Goal: Information Seeking & Learning: Learn about a topic

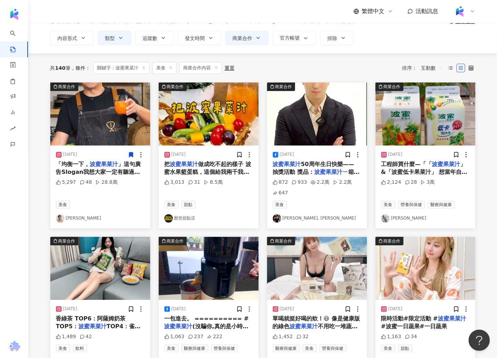
scroll to position [79, 0]
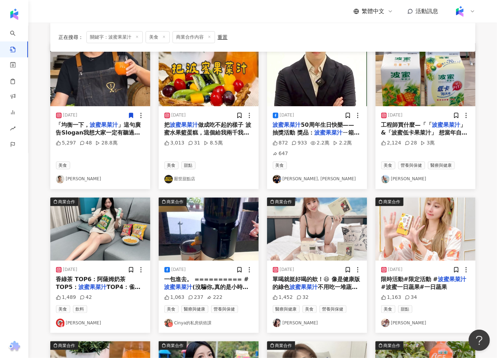
click at [119, 239] on img "button" at bounding box center [100, 229] width 100 height 63
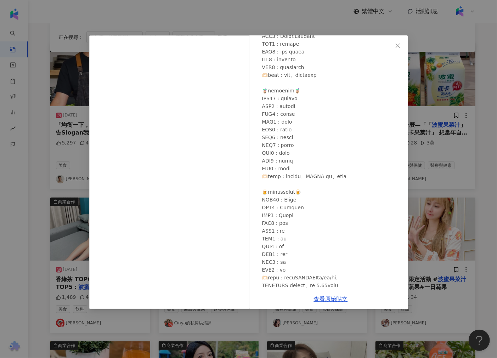
scroll to position [278, 0]
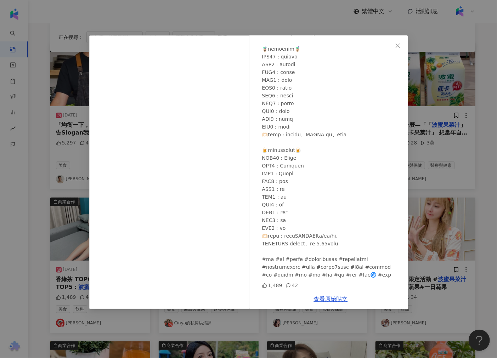
click at [448, 182] on div "安九 [DATE] 1,489 42 查看原始貼文" at bounding box center [248, 179] width 497 height 358
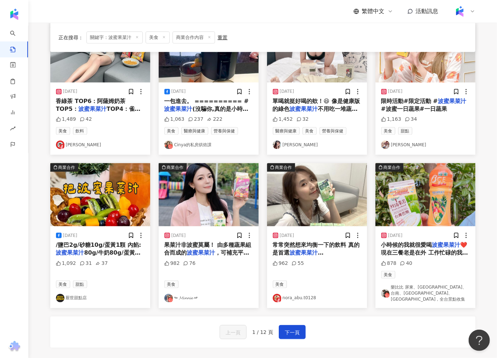
scroll to position [275, 0]
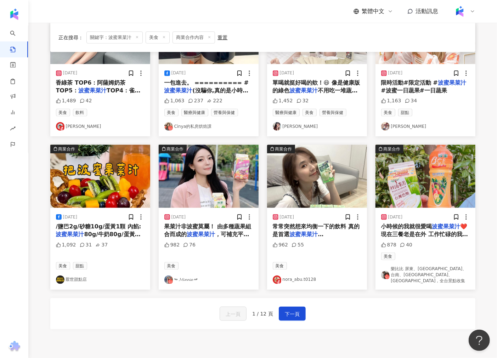
click at [197, 185] on img "button" at bounding box center [209, 176] width 100 height 63
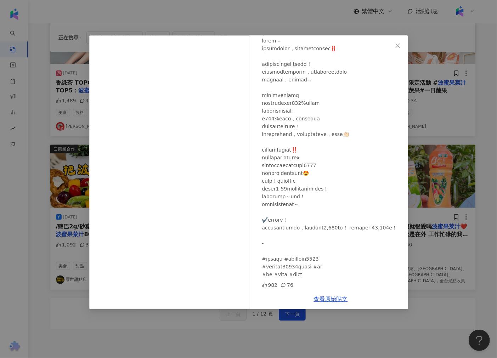
scroll to position [67, 0]
click at [483, 167] on div "↬ 𝓜𝓲𝓷𝓷𝓲𝓮 ↫ [DATE] 982 76 查看原始貼文" at bounding box center [248, 179] width 497 height 358
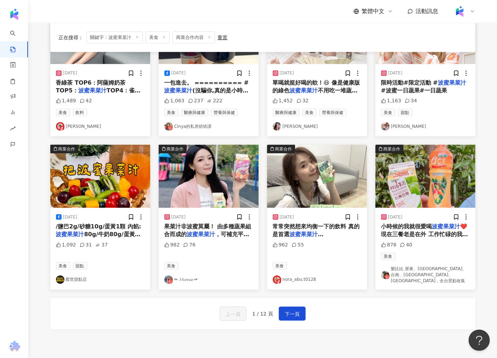
click at [316, 187] on img "button" at bounding box center [317, 176] width 100 height 63
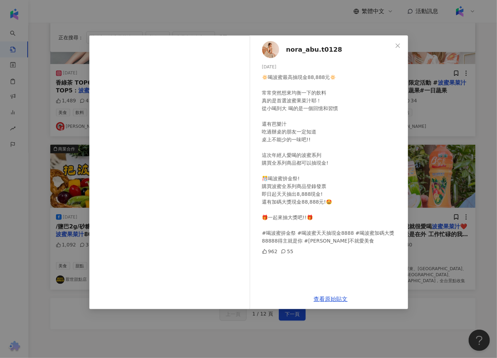
click at [416, 195] on div "[PERSON_NAME]t0128 [DATE] 🔅喝波蜜最高抽現金88,888元🔅 常常突然想來均衡一下的飲料 真的是首選波蜜果菜汁耶！ 從小喝到大 喝的…" at bounding box center [248, 179] width 497 height 358
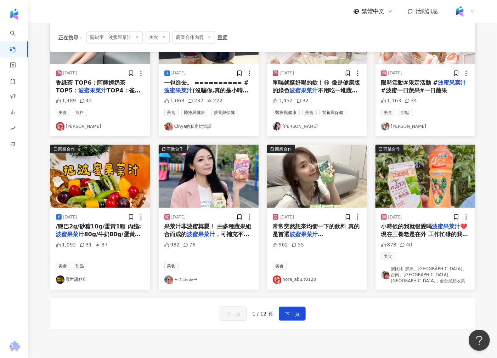
click at [420, 185] on img "button" at bounding box center [425, 176] width 100 height 63
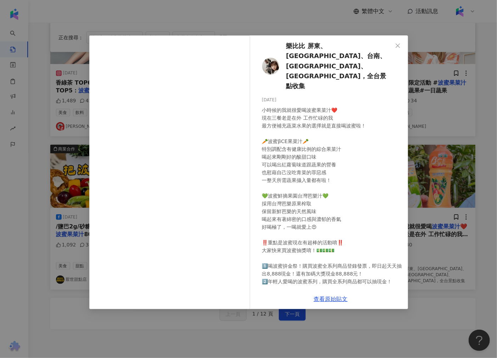
click at [431, 166] on div "樂比比 屏東、高雄、台南、嘉義、[GEOGRAPHIC_DATA]，全台景點收集 [DATE] 878 40 查看原始貼文" at bounding box center [248, 179] width 497 height 358
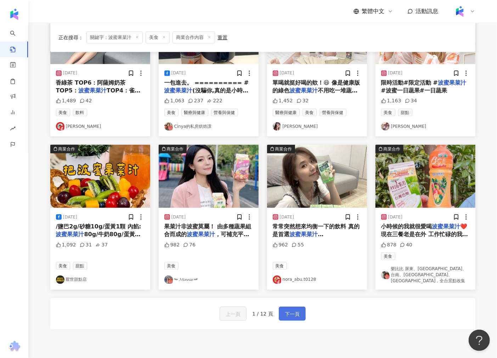
click at [287, 310] on span "下一頁" at bounding box center [292, 314] width 15 height 8
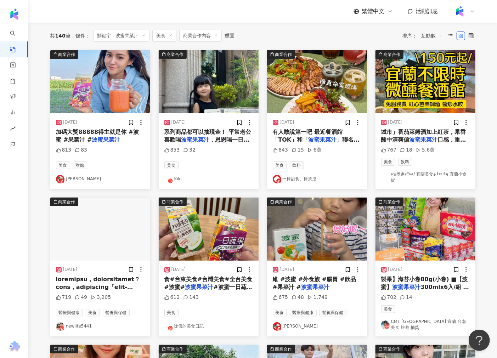
scroll to position [32, 0]
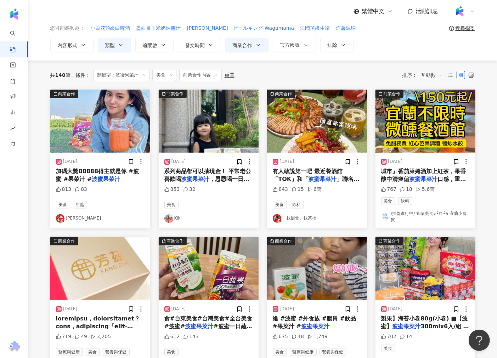
click at [117, 128] on img "button" at bounding box center [100, 121] width 100 height 63
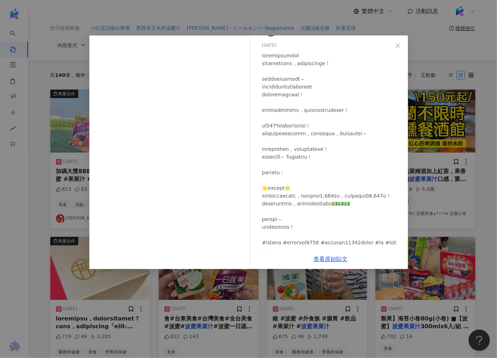
scroll to position [39, 0]
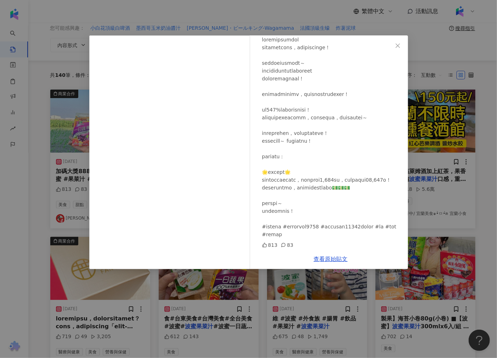
click at [440, 114] on div "[PERSON_NAME] [DATE] 813 83 查看原始貼文" at bounding box center [248, 179] width 497 height 358
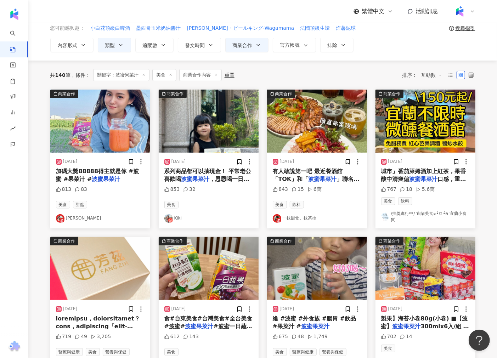
click at [238, 130] on img "button" at bounding box center [209, 121] width 100 height 63
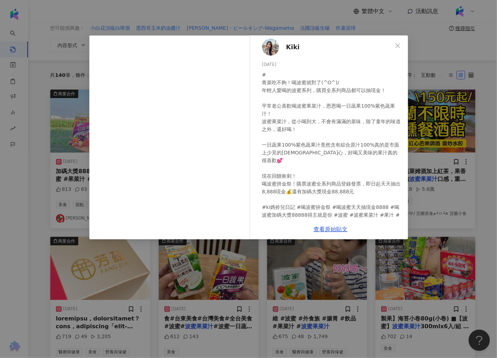
scroll to position [0, 0]
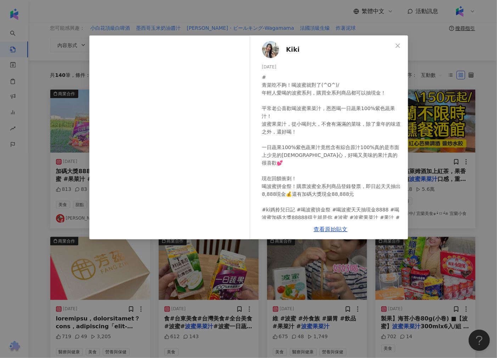
click at [459, 155] on div "Kiki [DATE] # 青菜吃不夠！喝波蜜就對了(^O^)/ 年輕人愛喝的波蜜系列，購買全系列商品都可以抽現金！ 平常老公喜歡喝波蜜果菜汁，恩恩喝一日蔬果…" at bounding box center [248, 179] width 497 height 358
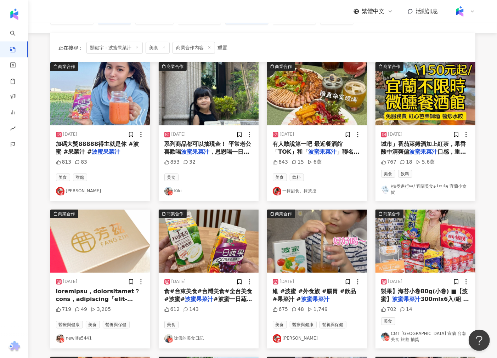
scroll to position [79, 0]
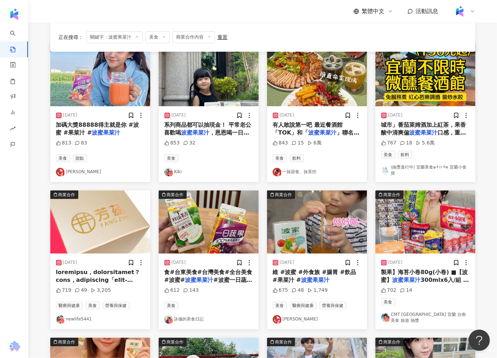
click at [293, 83] on img "button" at bounding box center [317, 74] width 100 height 63
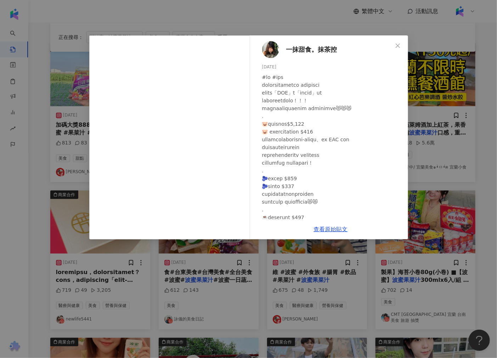
click at [476, 105] on div "一抹甜食。抹茶控 [DATE] 843 15 6萬 查看原始貼文" at bounding box center [248, 179] width 497 height 358
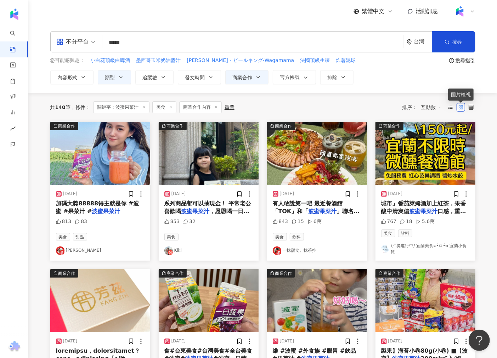
scroll to position [39, 0]
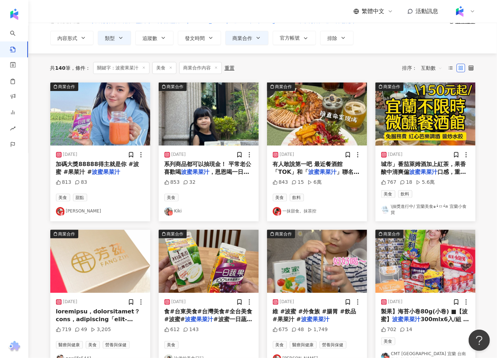
click at [384, 119] on img "button" at bounding box center [425, 114] width 100 height 63
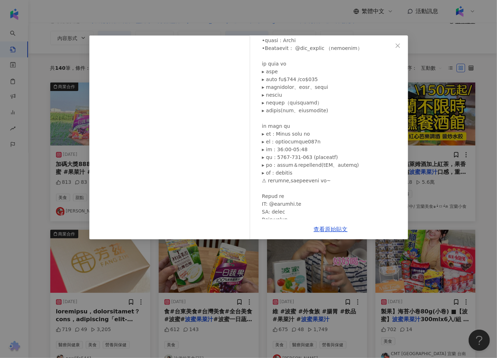
scroll to position [157, 0]
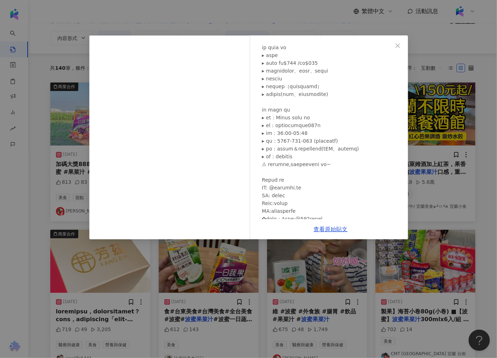
click at [422, 206] on div "\抽獎進行中/ 宜蘭美食๑•̀ㅁ•́ฅ 宜蘭小食貨 [DATE] 767 18 5.6萬 查看原始貼文" at bounding box center [248, 179] width 497 height 358
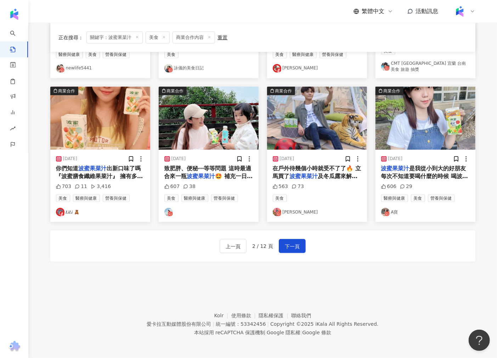
scroll to position [251, 0]
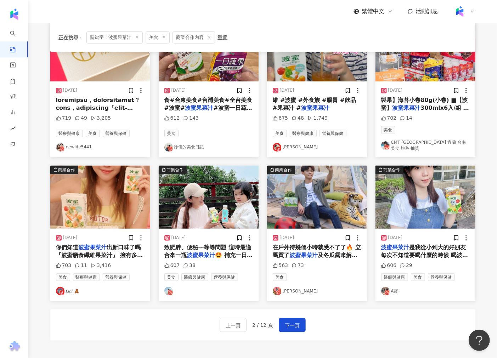
click at [101, 217] on img "button" at bounding box center [100, 197] width 100 height 63
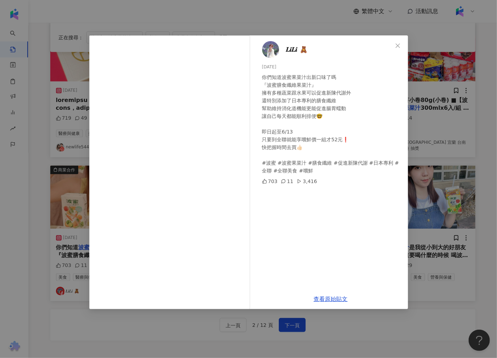
click at [469, 140] on div "𝑳𝒊𝑳𝒊 🧸 [DATE] 你們知道波蜜果菜汁出新口味了嗎 『波蜜膳食纖維果菜汁』 擁有多種蔬菜跟水果可以促進新陳代謝外 還特別添加了日本專利的膳食纖維 幫助…" at bounding box center [248, 179] width 497 height 358
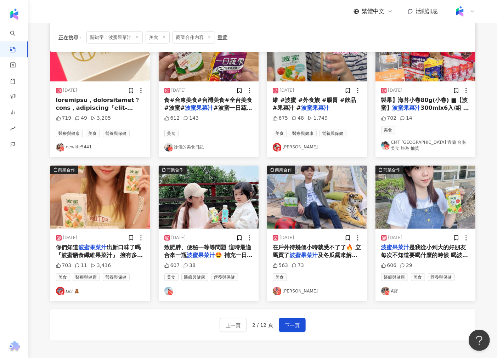
click at [453, 185] on img "button" at bounding box center [425, 197] width 100 height 63
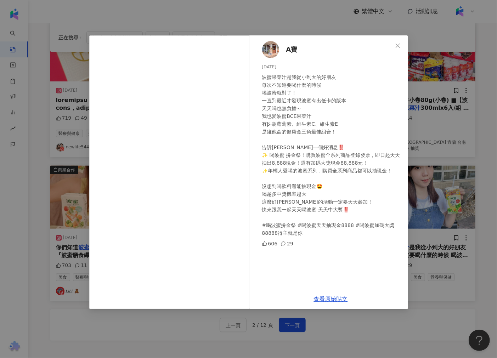
click at [441, 133] on div "A寶 [DATE] 波蜜果菜汁是我從小到大的好朋友 每次不知道要喝什麼的時候 喝波蜜就對了！ 一直到最近才發現波蜜有出低卡的版本 天天喝也無負擔～ 我也愛波蜜…" at bounding box center [248, 179] width 497 height 358
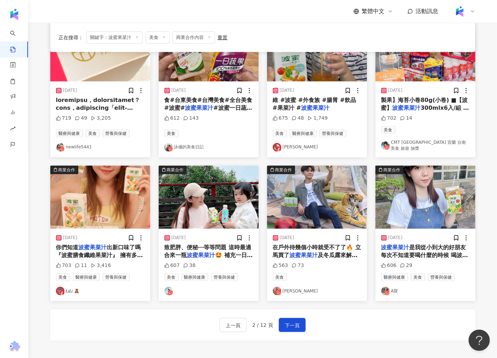
click at [323, 176] on img "button" at bounding box center [317, 197] width 100 height 63
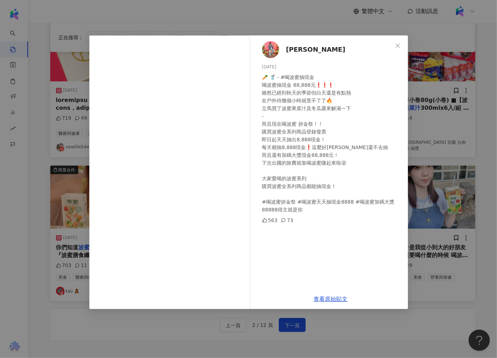
click at [426, 151] on div "Walker [PERSON_NAME][DATE] 🥕 🥤 - #喝波蜜抽現金 喝波蜜抽現金 88,888元❗️❗️❗️ 雖然已經到秋天的季節但白天還是有點…" at bounding box center [248, 179] width 497 height 358
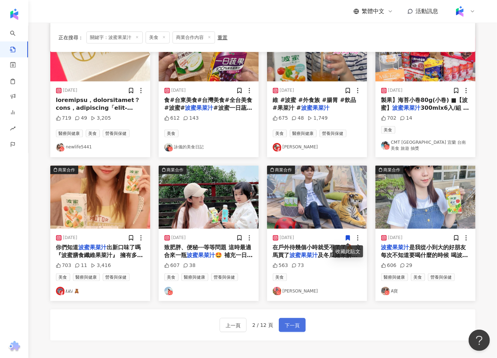
click at [280, 323] on button "下一頁" at bounding box center [292, 325] width 27 height 14
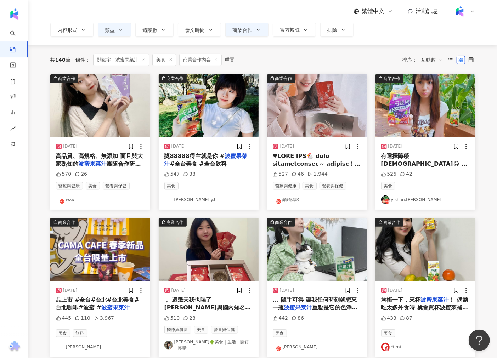
scroll to position [0, 0]
